Goal: Use online tool/utility

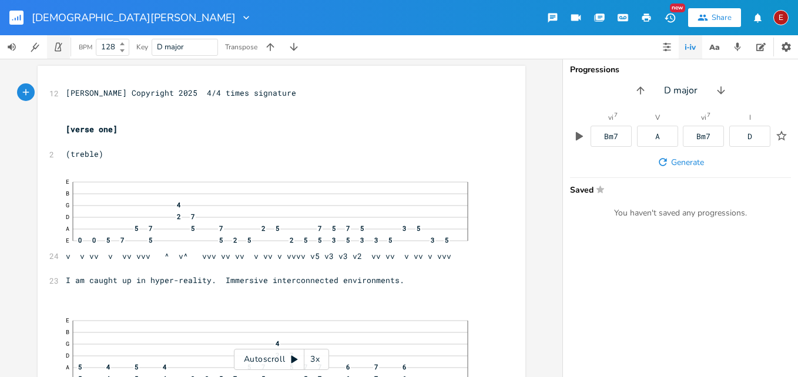
click at [61, 47] on icon "button" at bounding box center [58, 47] width 6 height 9
click at [58, 48] on icon "button" at bounding box center [58, 47] width 11 height 11
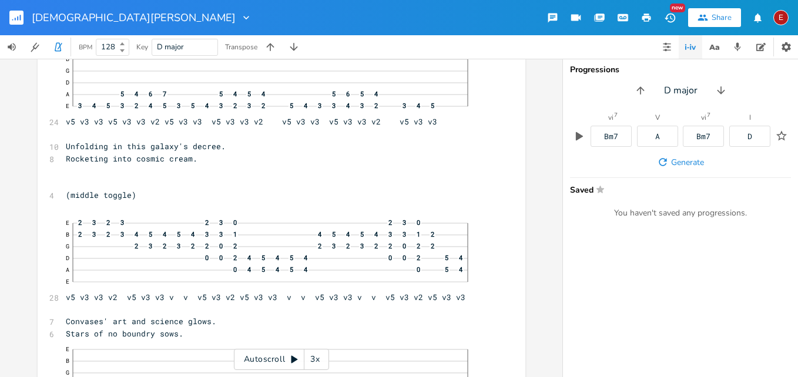
scroll to position [3639, 0]
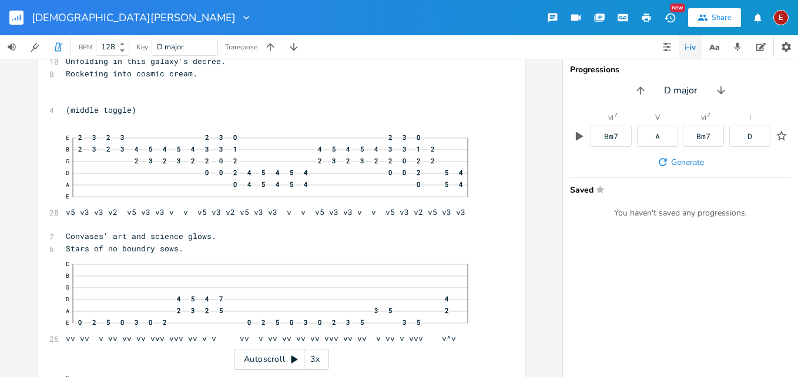
click at [553, 145] on div "xxxxxxxxxx 12 [PERSON_NAME] Copyright 2025 4/4 times signature ​ ​ [verse one] …" at bounding box center [281, 218] width 562 height 318
click at [558, 147] on div "xxxxxxxxxx 12 [PERSON_NAME] Copyright 2025 4/4 times signature ​ ​ [verse one] …" at bounding box center [281, 218] width 562 height 318
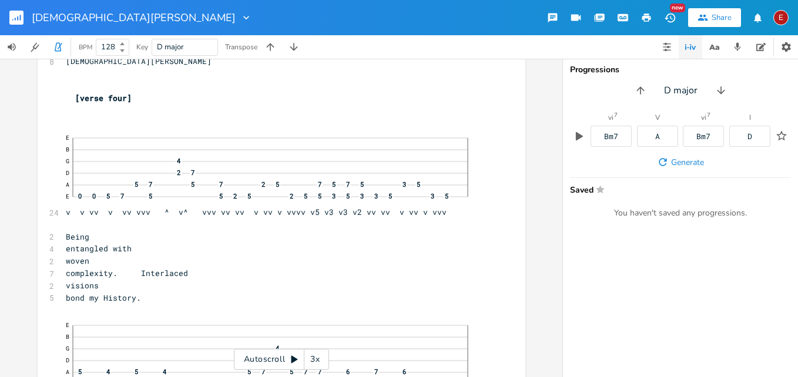
scroll to position [7559, 0]
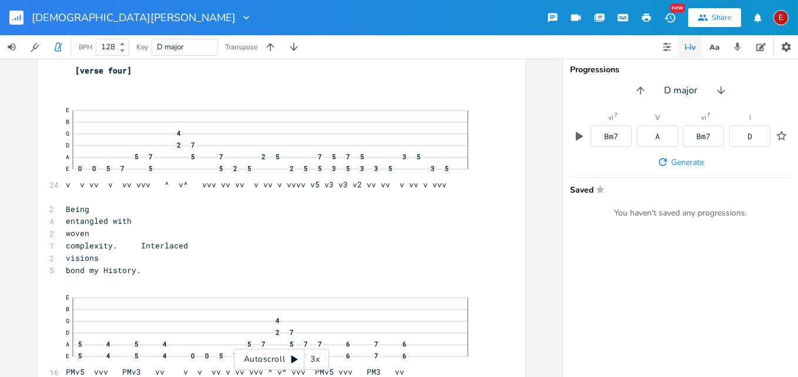
click at [316, 360] on div "3x" at bounding box center [314, 359] width 21 height 21
click at [316, 360] on div "4x" at bounding box center [314, 359] width 21 height 21
click at [294, 357] on icon at bounding box center [294, 359] width 9 height 9
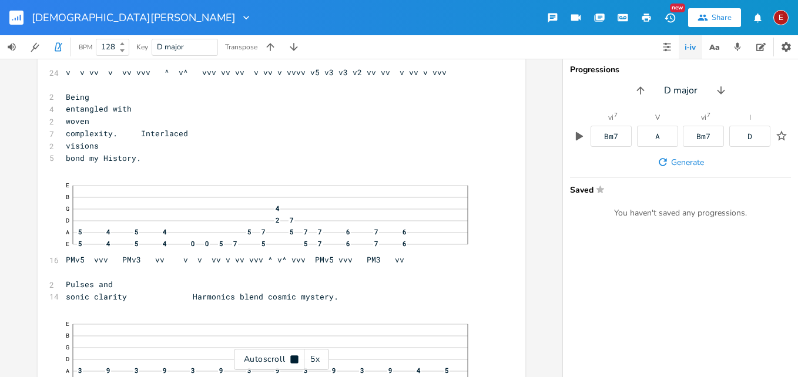
click at [294, 357] on icon at bounding box center [294, 359] width 8 height 8
click at [294, 357] on icon at bounding box center [294, 359] width 9 height 9
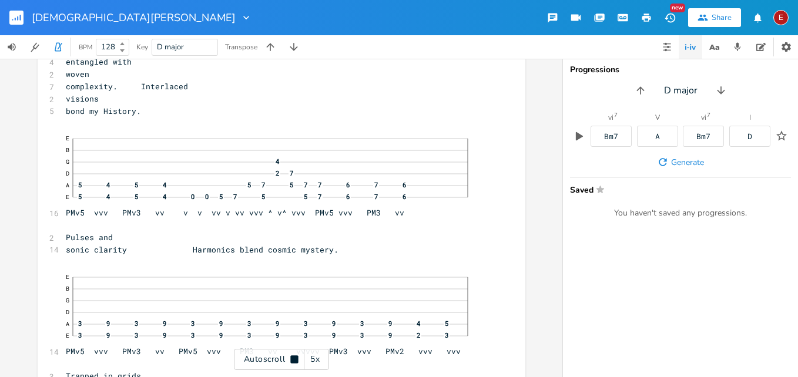
click at [294, 357] on icon at bounding box center [294, 359] width 8 height 8
click at [294, 357] on icon at bounding box center [294, 359] width 9 height 9
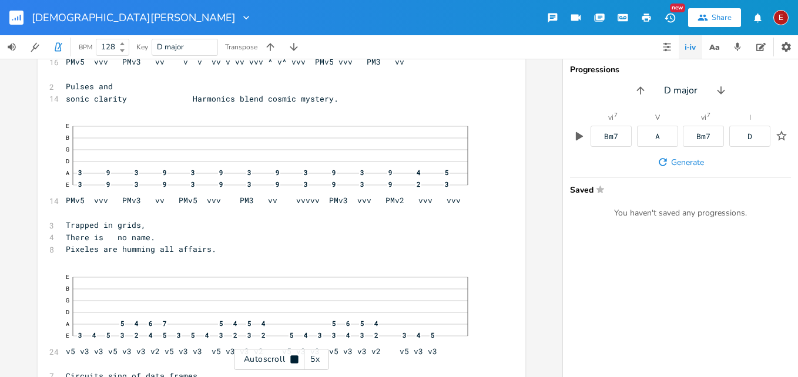
scroll to position [7871, 0]
click at [294, 357] on icon at bounding box center [294, 359] width 8 height 8
click at [294, 357] on icon at bounding box center [294, 359] width 9 height 9
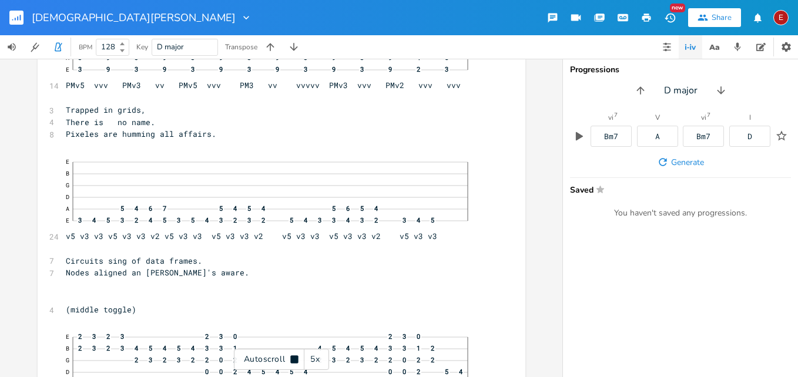
scroll to position [7988, 0]
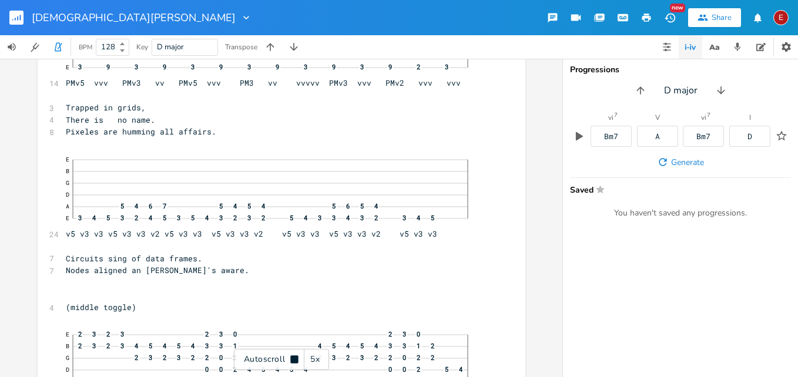
click at [294, 357] on icon at bounding box center [294, 359] width 8 height 8
click at [294, 357] on icon at bounding box center [294, 359] width 9 height 9
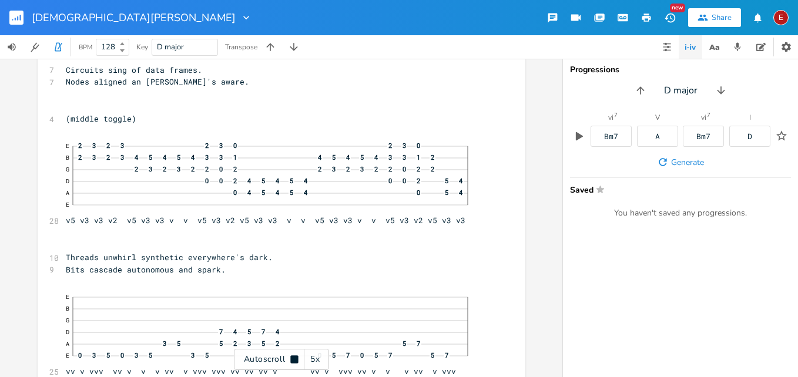
click at [294, 357] on icon at bounding box center [294, 359] width 8 height 8
click at [294, 357] on icon at bounding box center [294, 359] width 9 height 9
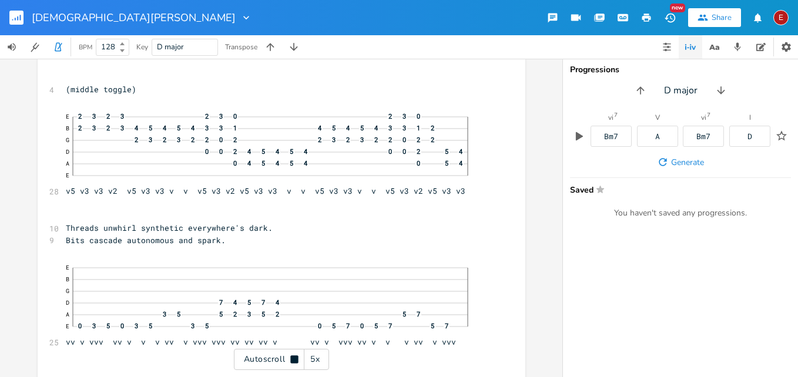
click at [294, 357] on icon at bounding box center [294, 359] width 8 height 8
click at [294, 357] on icon at bounding box center [294, 359] width 9 height 9
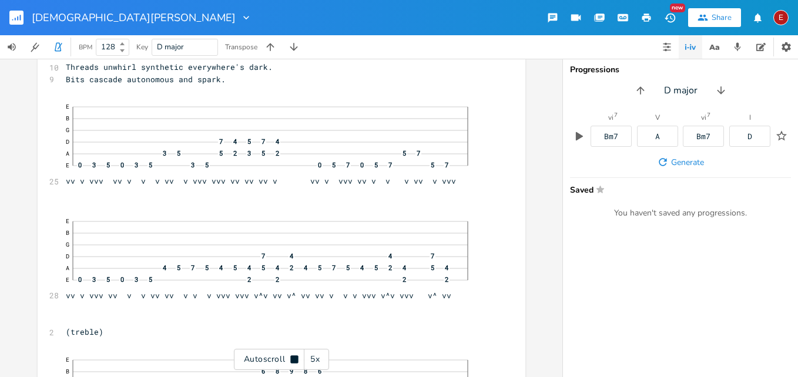
click at [294, 357] on icon at bounding box center [294, 359] width 8 height 8
click at [294, 357] on icon at bounding box center [294, 359] width 9 height 9
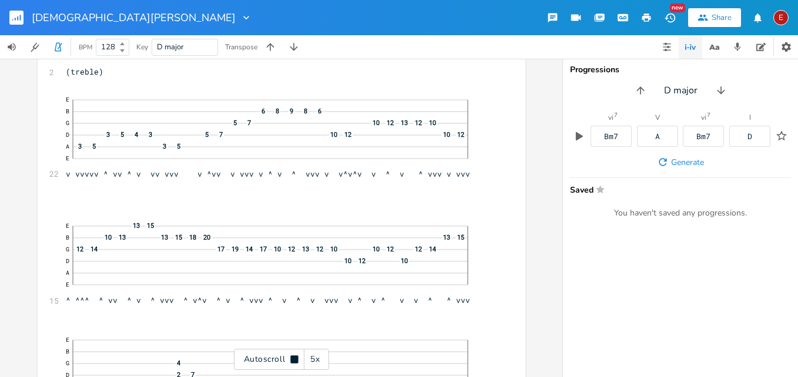
scroll to position [8629, 0]
click at [294, 357] on icon at bounding box center [294, 359] width 8 height 8
click at [294, 357] on icon at bounding box center [294, 359] width 9 height 9
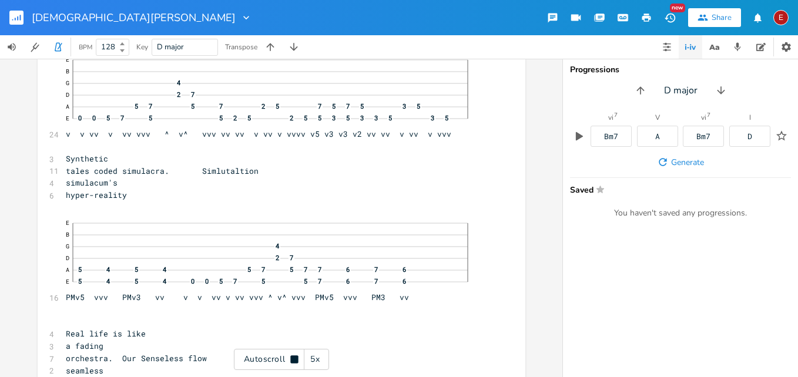
click at [294, 357] on icon at bounding box center [294, 359] width 8 height 8
click at [294, 357] on icon at bounding box center [294, 359] width 9 height 9
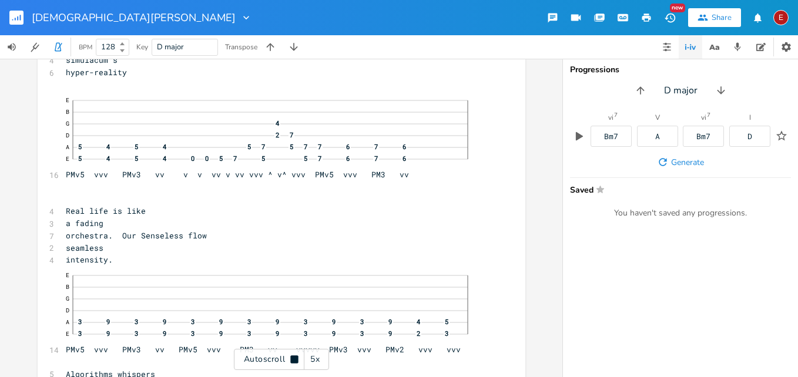
click at [294, 357] on icon at bounding box center [294, 359] width 8 height 8
click at [294, 357] on icon at bounding box center [294, 359] width 9 height 9
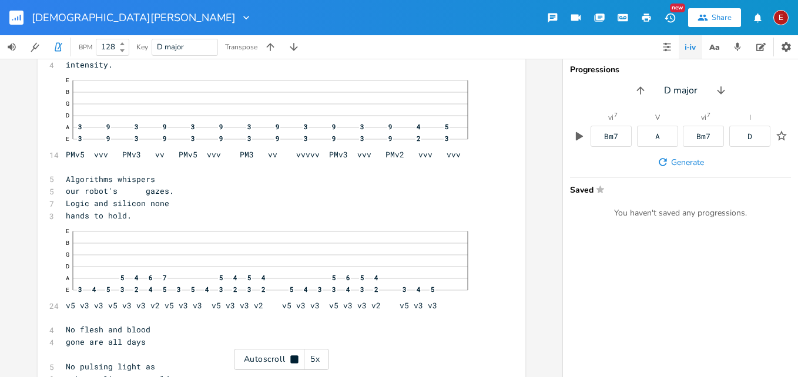
click at [294, 357] on icon at bounding box center [294, 359] width 8 height 8
click at [155, 184] on span "Algorithms whispers" at bounding box center [110, 178] width 89 height 11
click at [294, 357] on icon at bounding box center [294, 360] width 6 height 8
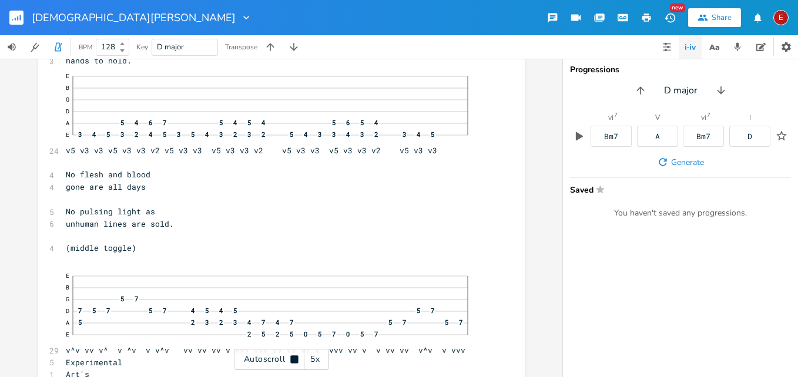
scroll to position [9381, 0]
click at [294, 357] on icon at bounding box center [294, 359] width 8 height 8
click at [294, 357] on icon at bounding box center [294, 360] width 6 height 8
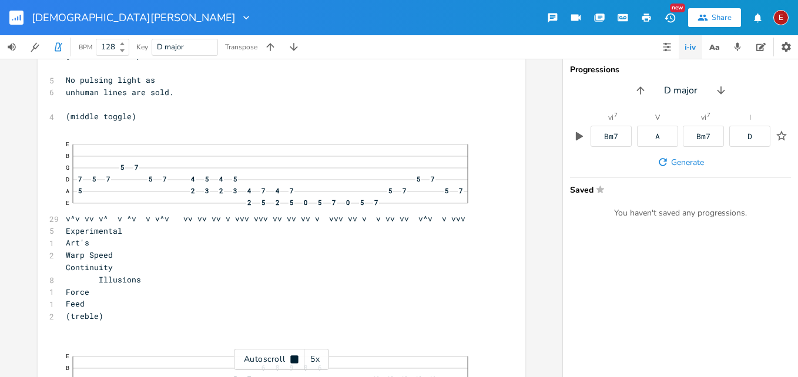
click at [294, 357] on icon at bounding box center [294, 359] width 8 height 8
click at [294, 357] on icon at bounding box center [294, 360] width 6 height 8
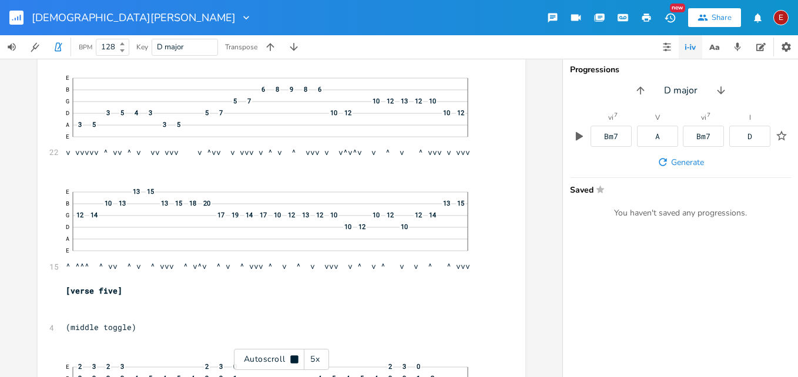
scroll to position [9792, 0]
click at [294, 357] on icon at bounding box center [294, 359] width 8 height 8
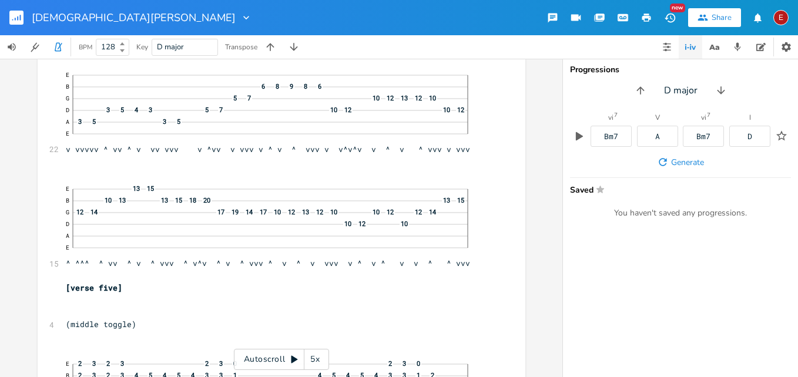
click at [294, 357] on icon at bounding box center [294, 360] width 6 height 8
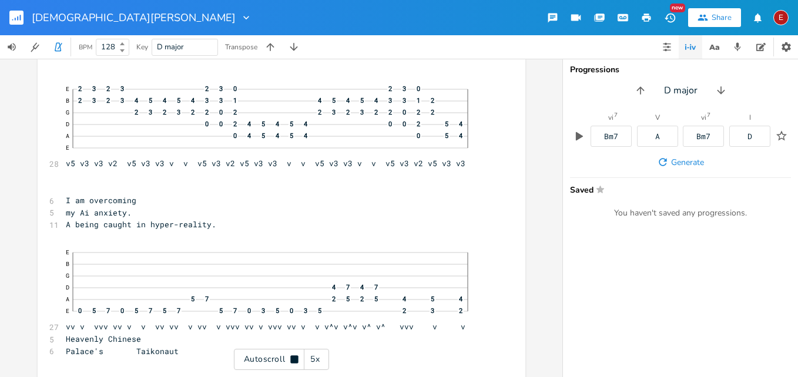
click at [294, 357] on icon at bounding box center [294, 359] width 8 height 8
click at [294, 357] on icon at bounding box center [294, 360] width 6 height 8
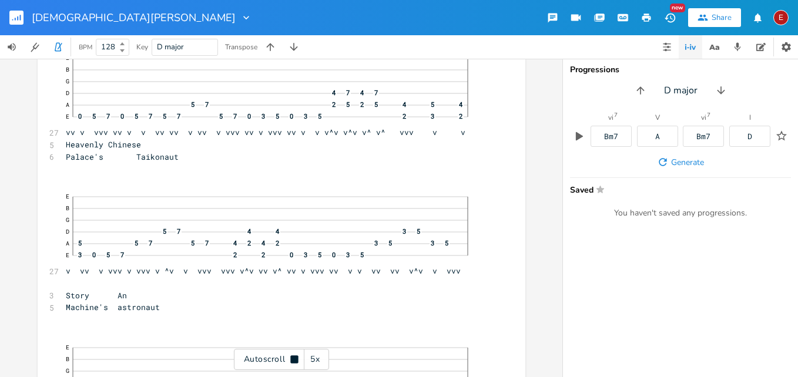
click at [294, 357] on icon at bounding box center [294, 359] width 8 height 8
click at [294, 357] on icon at bounding box center [294, 360] width 6 height 8
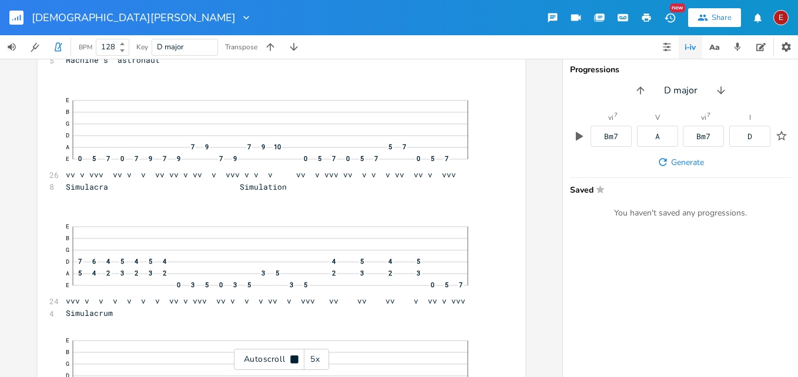
click at [294, 357] on icon at bounding box center [294, 359] width 8 height 8
click at [294, 357] on icon at bounding box center [294, 360] width 6 height 8
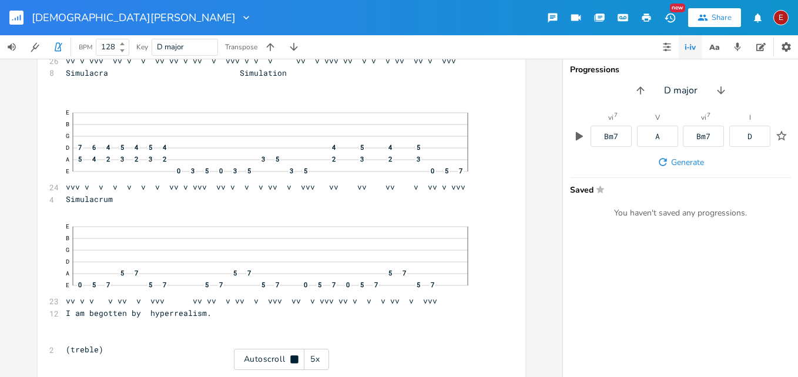
click at [294, 357] on icon at bounding box center [294, 359] width 8 height 8
click at [294, 357] on icon at bounding box center [294, 360] width 6 height 8
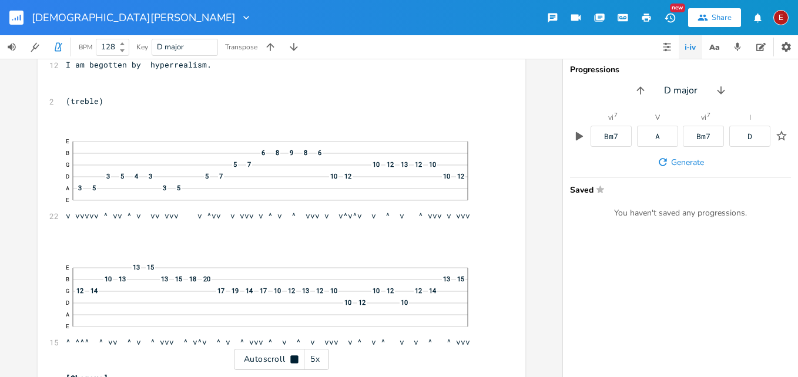
click at [294, 357] on icon at bounding box center [294, 359] width 8 height 8
click at [294, 357] on icon at bounding box center [294, 360] width 6 height 8
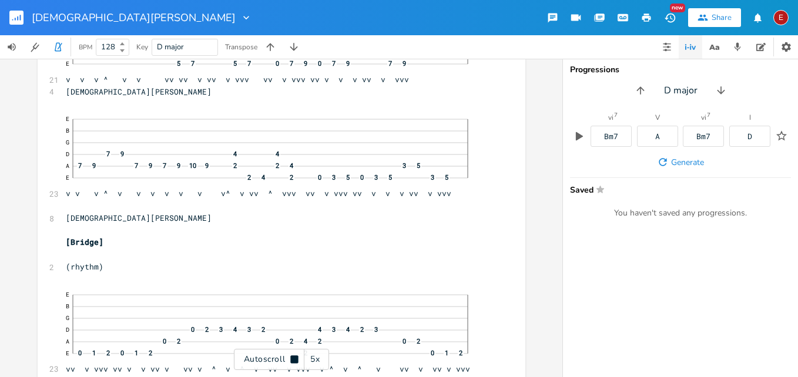
click at [294, 357] on icon at bounding box center [294, 359] width 8 height 8
click at [294, 357] on icon at bounding box center [294, 360] width 6 height 8
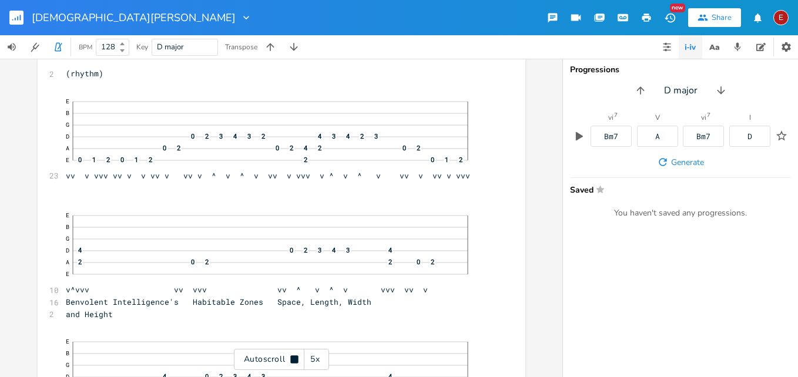
click at [294, 357] on icon at bounding box center [294, 359] width 8 height 8
click at [294, 357] on icon at bounding box center [294, 360] width 6 height 8
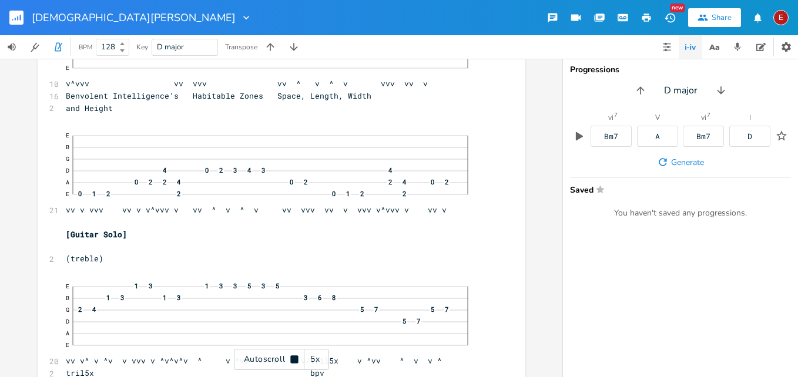
click at [294, 357] on icon at bounding box center [294, 359] width 8 height 8
click at [294, 357] on icon at bounding box center [294, 360] width 6 height 8
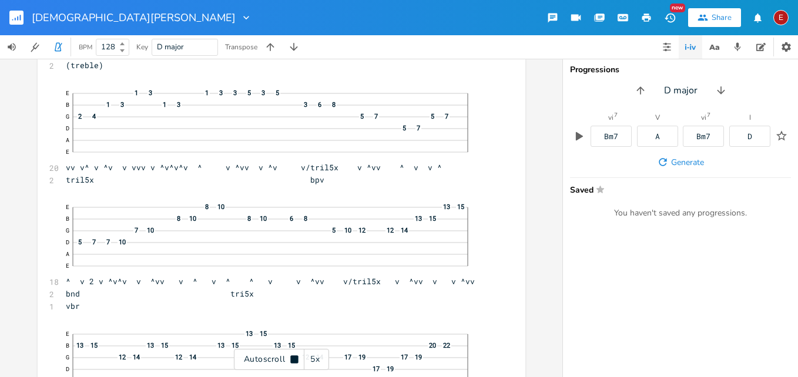
scroll to position [12095, 0]
click at [294, 357] on icon at bounding box center [294, 359] width 8 height 8
click at [294, 357] on icon at bounding box center [294, 360] width 6 height 8
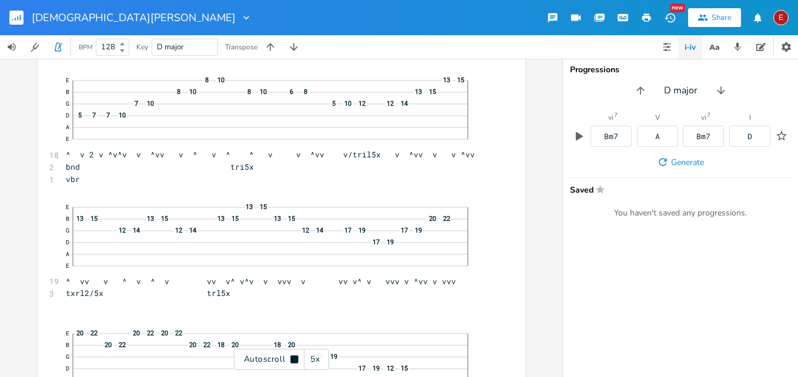
scroll to position [12222, 0]
click at [294, 357] on icon at bounding box center [294, 359] width 8 height 8
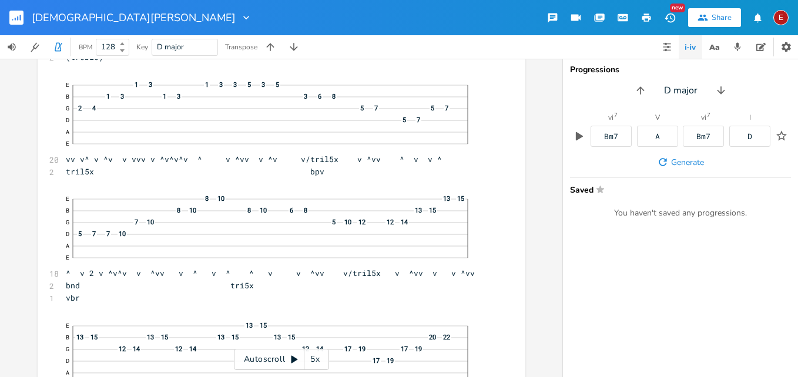
scroll to position [12072, 0]
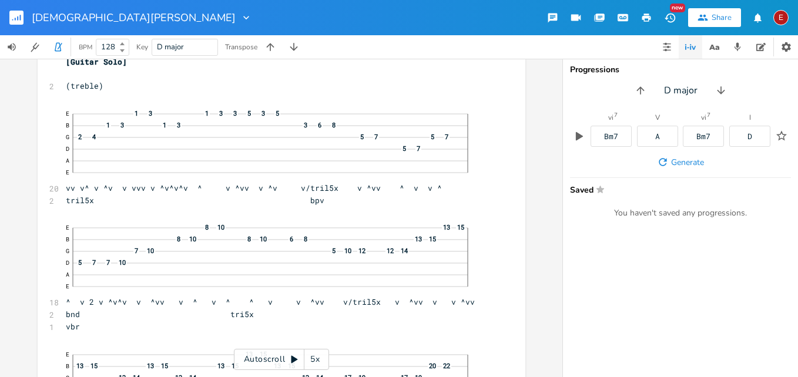
click at [295, 359] on icon at bounding box center [294, 360] width 6 height 8
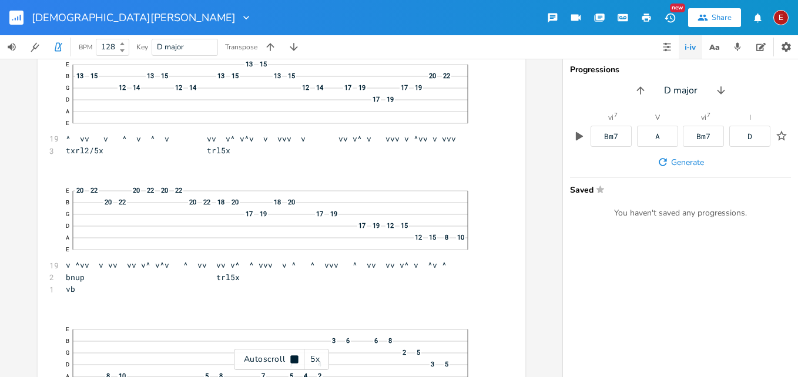
click at [295, 359] on icon at bounding box center [294, 359] width 8 height 8
click at [295, 359] on icon at bounding box center [294, 360] width 6 height 8
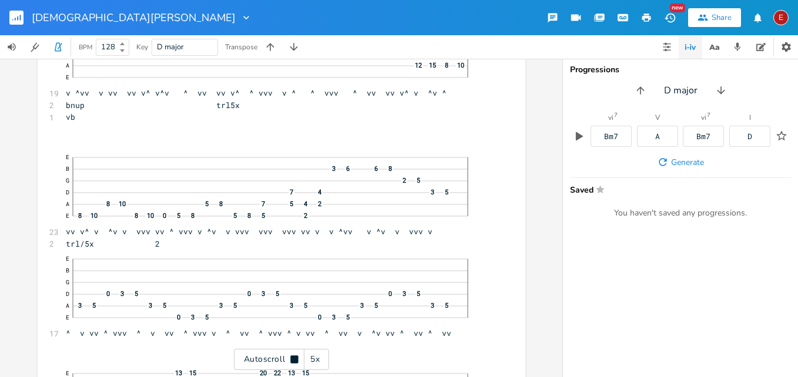
click at [295, 359] on icon at bounding box center [294, 359] width 8 height 8
click at [120, 248] on span "trl/5x 2" at bounding box center [113, 243] width 94 height 11
click at [291, 359] on icon at bounding box center [294, 360] width 6 height 8
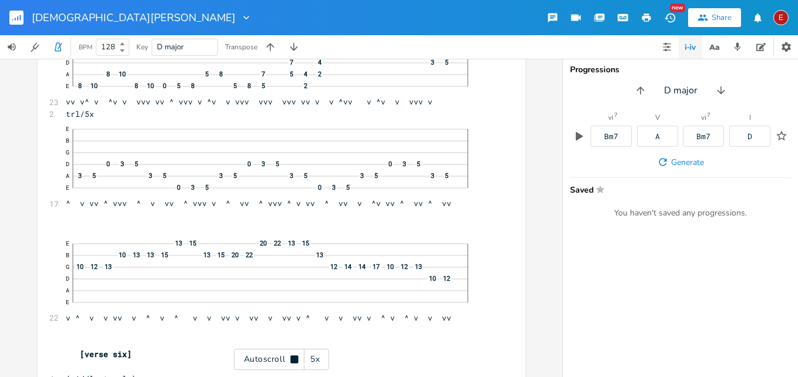
scroll to position [12667, 0]
click at [291, 359] on icon at bounding box center [294, 359] width 8 height 8
click at [291, 359] on icon at bounding box center [294, 360] width 6 height 8
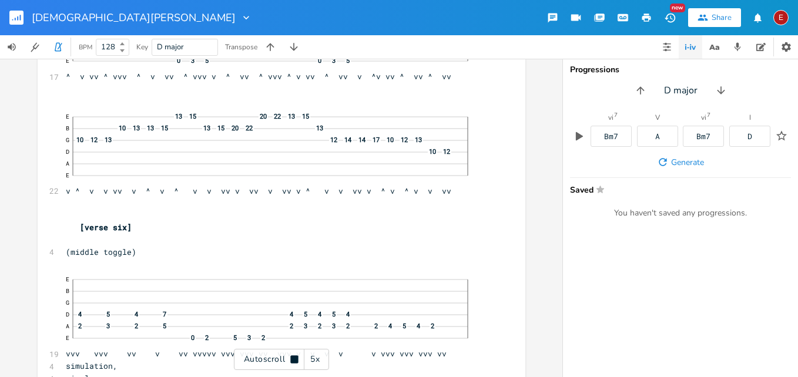
click at [291, 359] on icon at bounding box center [294, 359] width 8 height 8
click at [291, 359] on icon at bounding box center [294, 360] width 6 height 8
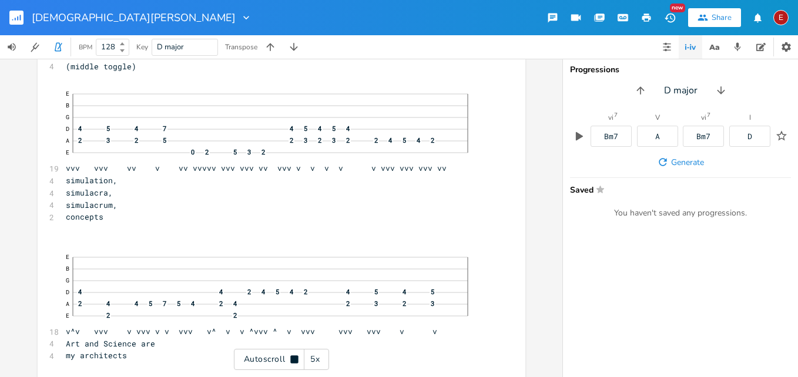
click at [291, 359] on icon at bounding box center [294, 359] width 8 height 8
click at [291, 359] on icon at bounding box center [294, 360] width 6 height 8
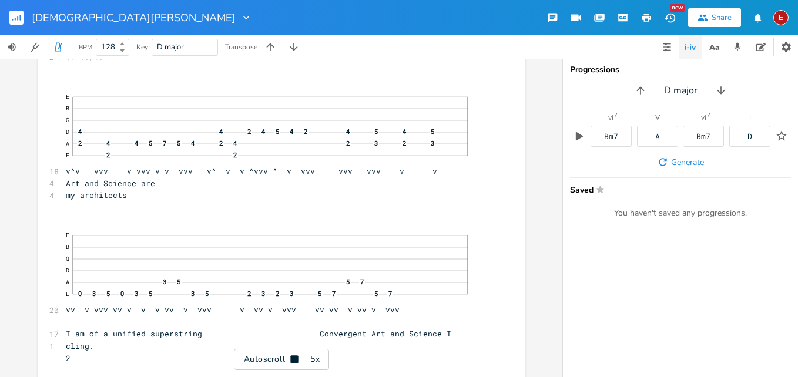
scroll to position [13139, 0]
click at [291, 359] on icon at bounding box center [294, 359] width 8 height 8
click at [291, 359] on icon at bounding box center [294, 360] width 6 height 8
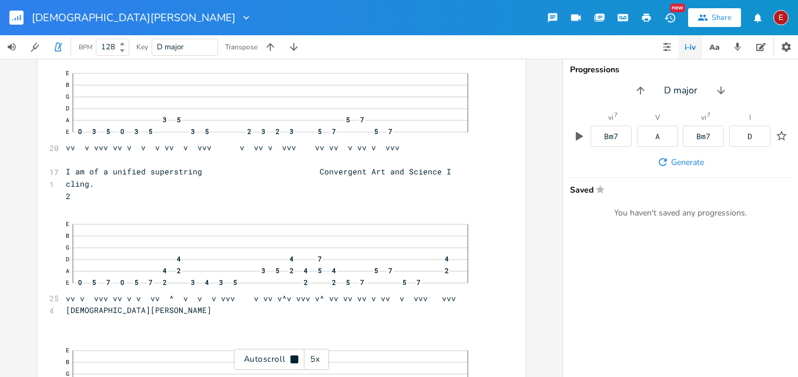
click at [294, 362] on icon at bounding box center [294, 359] width 8 height 8
click at [102, 202] on pre "2" at bounding box center [275, 196] width 424 height 12
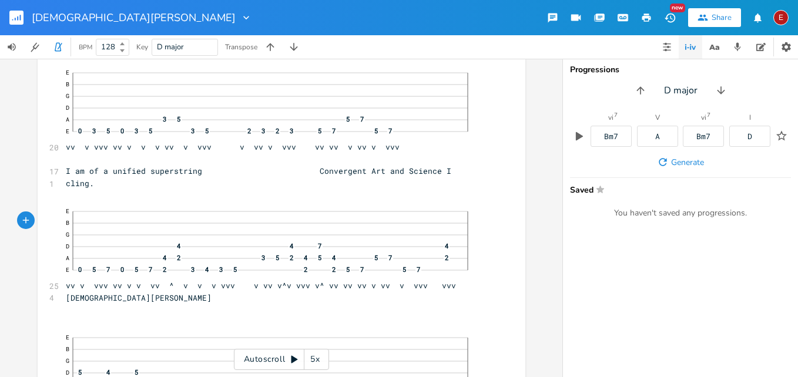
click at [293, 361] on icon at bounding box center [294, 360] width 6 height 8
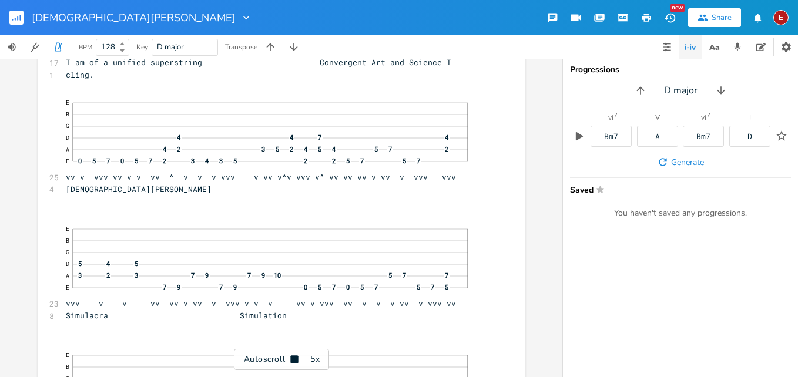
click at [293, 361] on icon at bounding box center [294, 359] width 8 height 8
click at [293, 361] on icon at bounding box center [294, 360] width 6 height 8
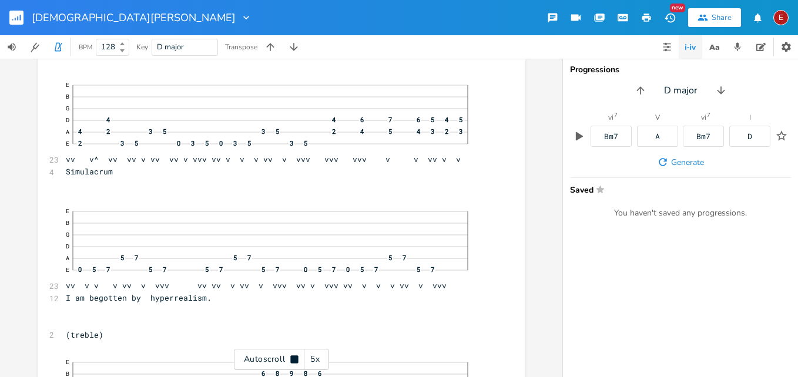
click at [293, 361] on icon at bounding box center [294, 359] width 8 height 8
click at [293, 361] on icon at bounding box center [294, 360] width 6 height 8
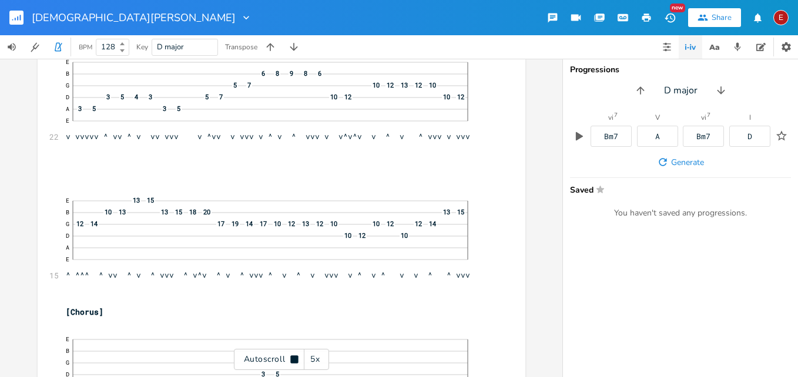
scroll to position [13981, 0]
click at [293, 361] on icon at bounding box center [294, 359] width 8 height 8
click at [291, 357] on icon at bounding box center [294, 360] width 6 height 8
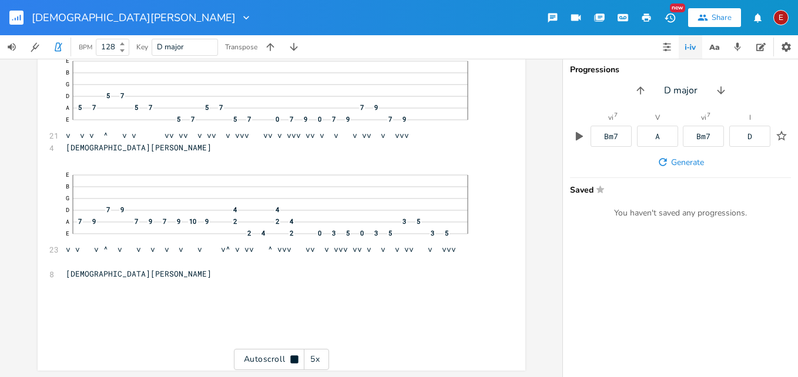
scroll to position [14486, 0]
click at [291, 357] on icon at bounding box center [294, 359] width 8 height 8
click at [778, 23] on div "E" at bounding box center [780, 17] width 15 height 15
click at [735, 99] on li "Sign Out" at bounding box center [748, 101] width 94 height 20
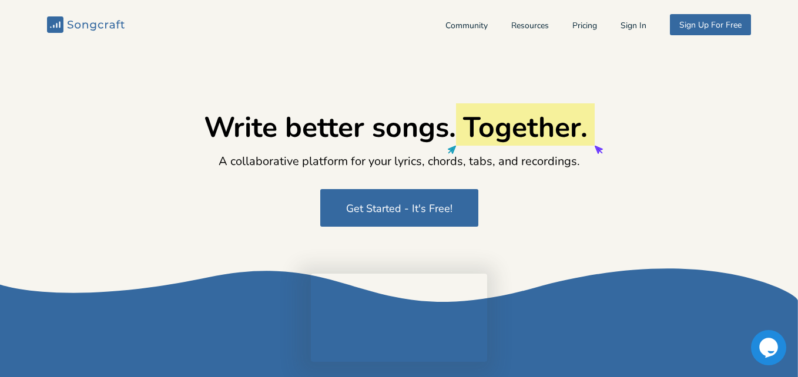
type input "[EMAIL_ADDRESS][DOMAIN_NAME]"
